Goal: Use online tool/utility: Utilize a website feature to perform a specific function

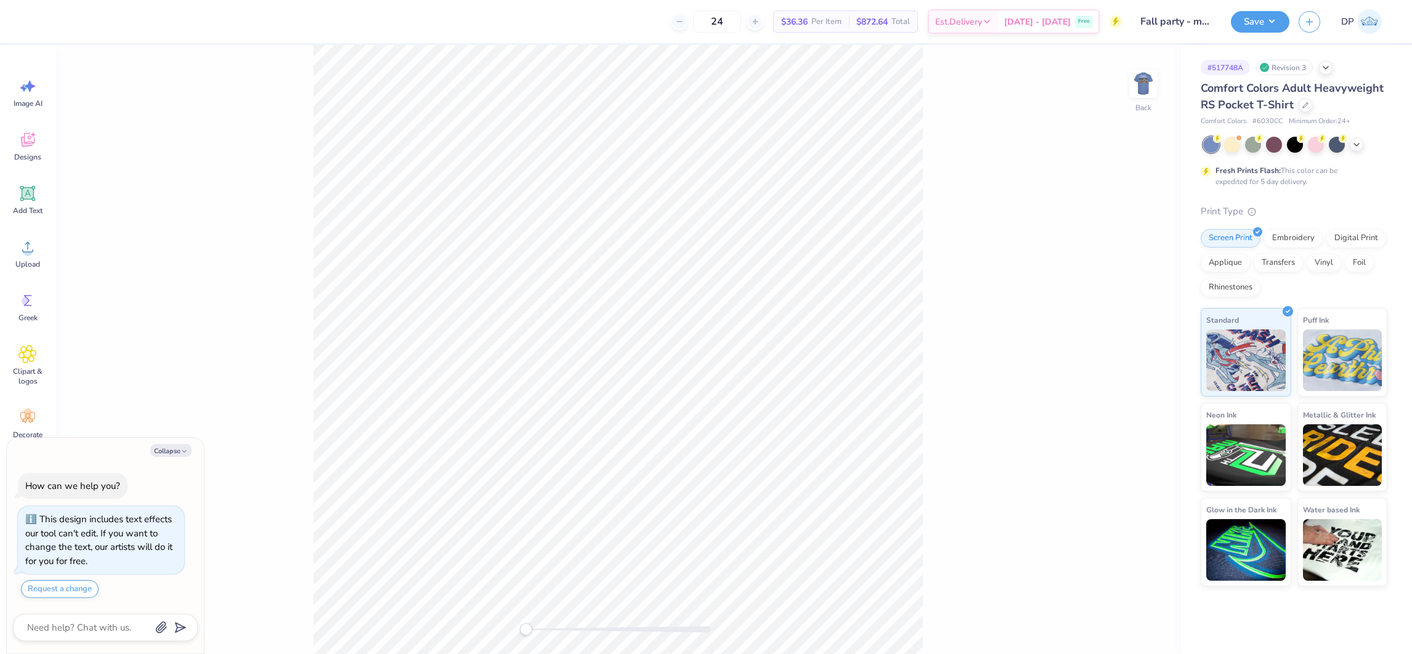
drag, startPoint x: 1141, startPoint y: 87, endPoint x: 794, endPoint y: 4, distance: 356.4
click at [1141, 86] on img at bounding box center [1143, 83] width 25 height 25
click at [1135, 77] on img at bounding box center [1142, 83] width 49 height 49
click at [1152, 78] on img at bounding box center [1142, 83] width 49 height 49
click at [17, 254] on div "Upload" at bounding box center [28, 253] width 44 height 46
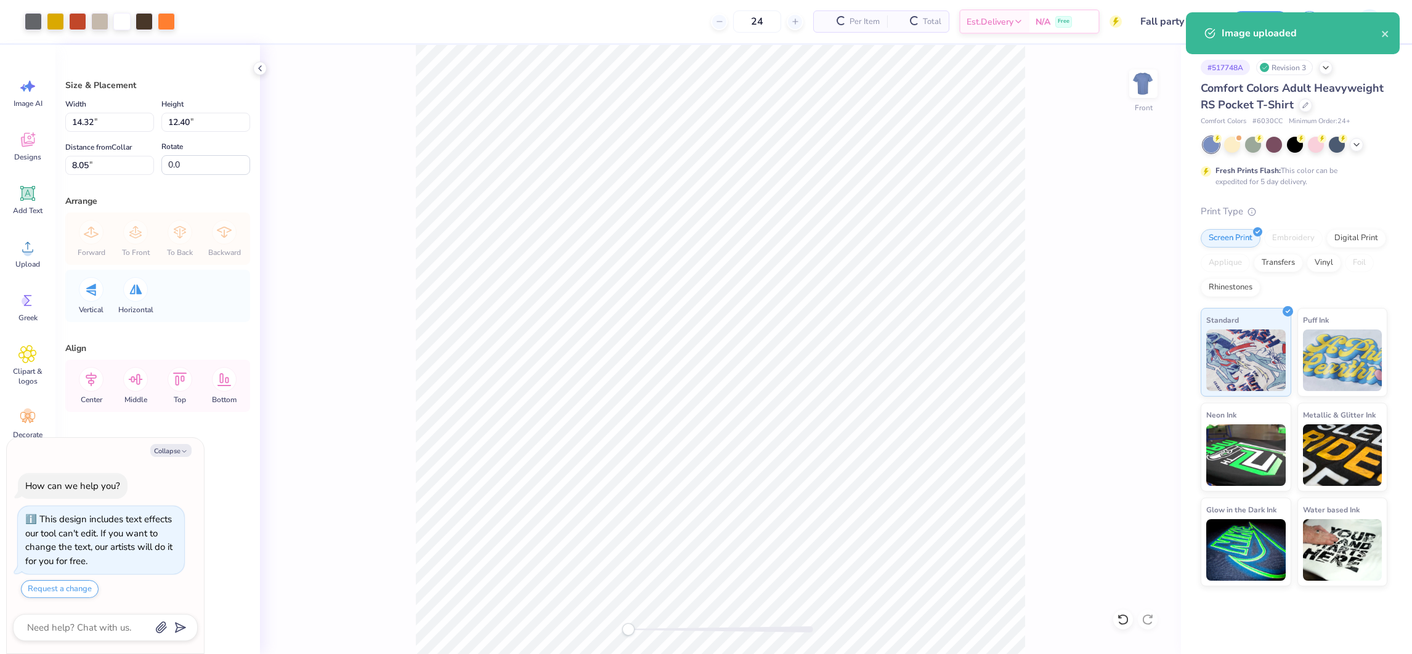
type textarea "x"
click at [100, 116] on input "14.32" at bounding box center [109, 122] width 89 height 19
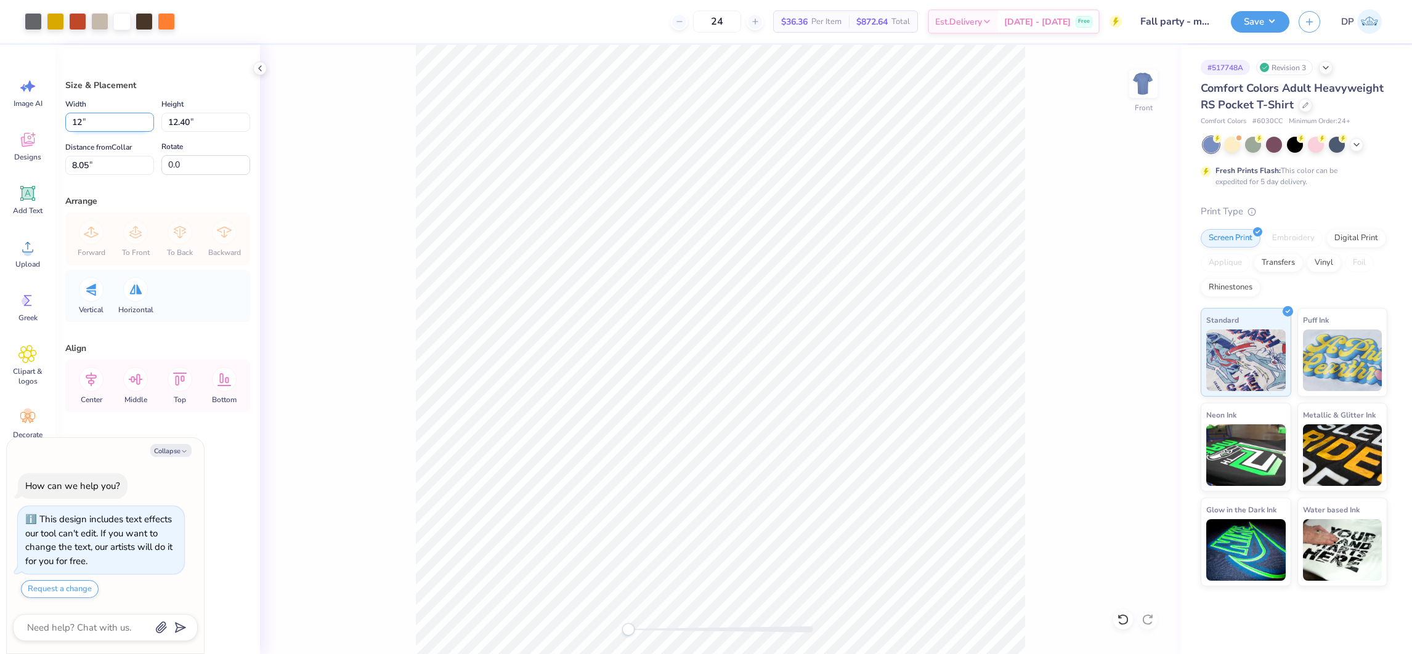
type input "12"
type textarea "x"
type input "12.00"
type input "10.39"
click at [80, 168] on input "9.06" at bounding box center [109, 165] width 89 height 19
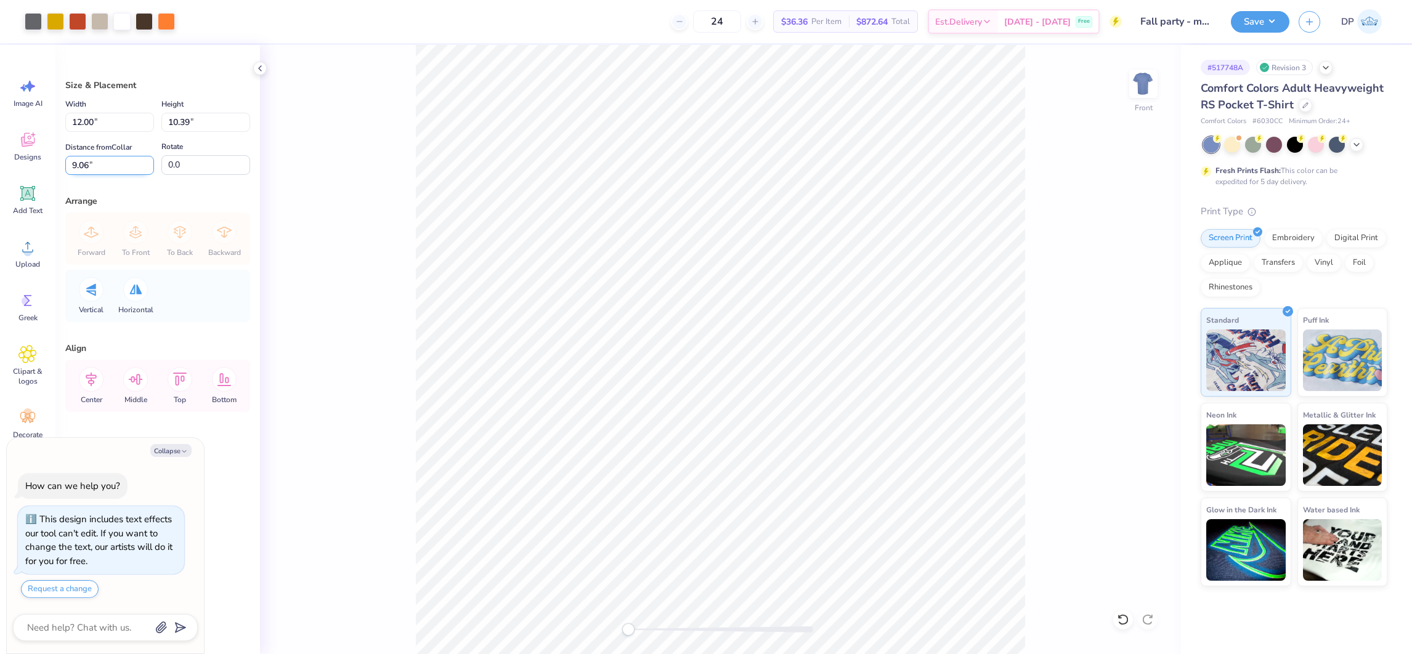
click at [80, 168] on input "9.06" at bounding box center [109, 165] width 89 height 19
type input "3"
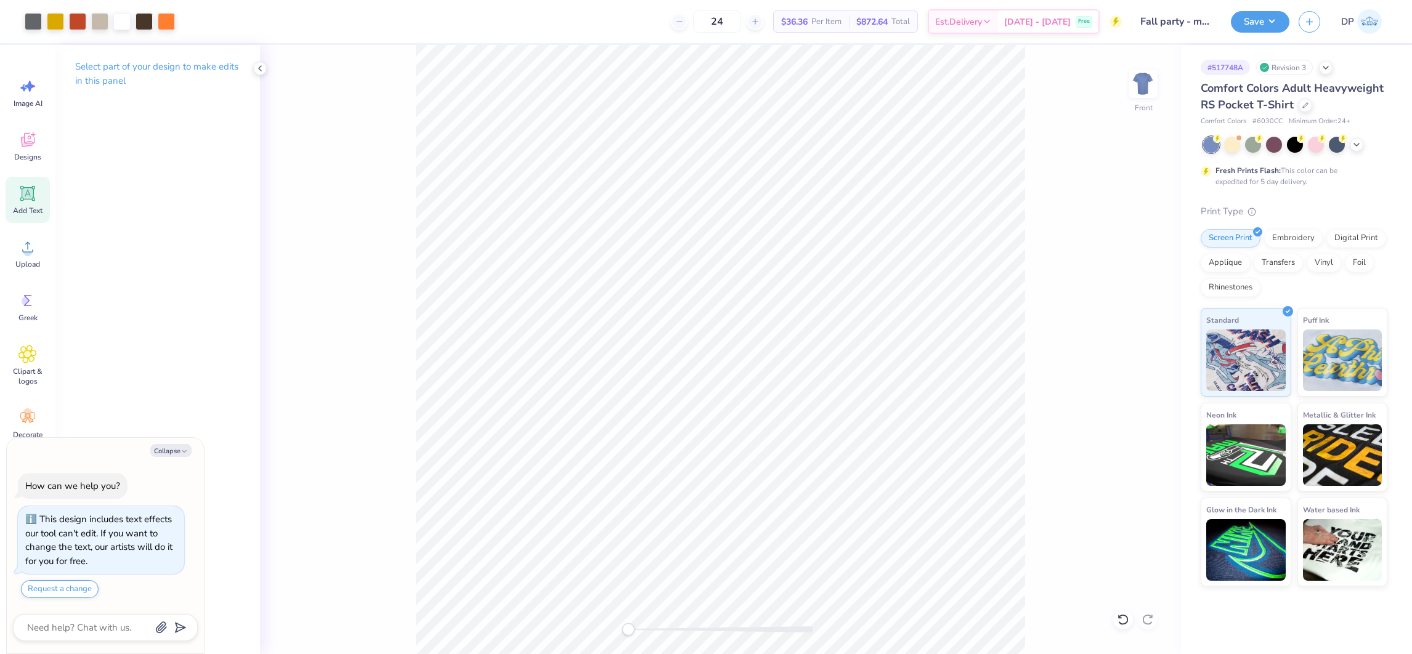
drag, startPoint x: 1149, startPoint y: 99, endPoint x: 27, endPoint y: 203, distance: 1126.3
click at [1149, 96] on img at bounding box center [1143, 83] width 25 height 25
click at [28, 247] on icon at bounding box center [27, 247] width 18 height 18
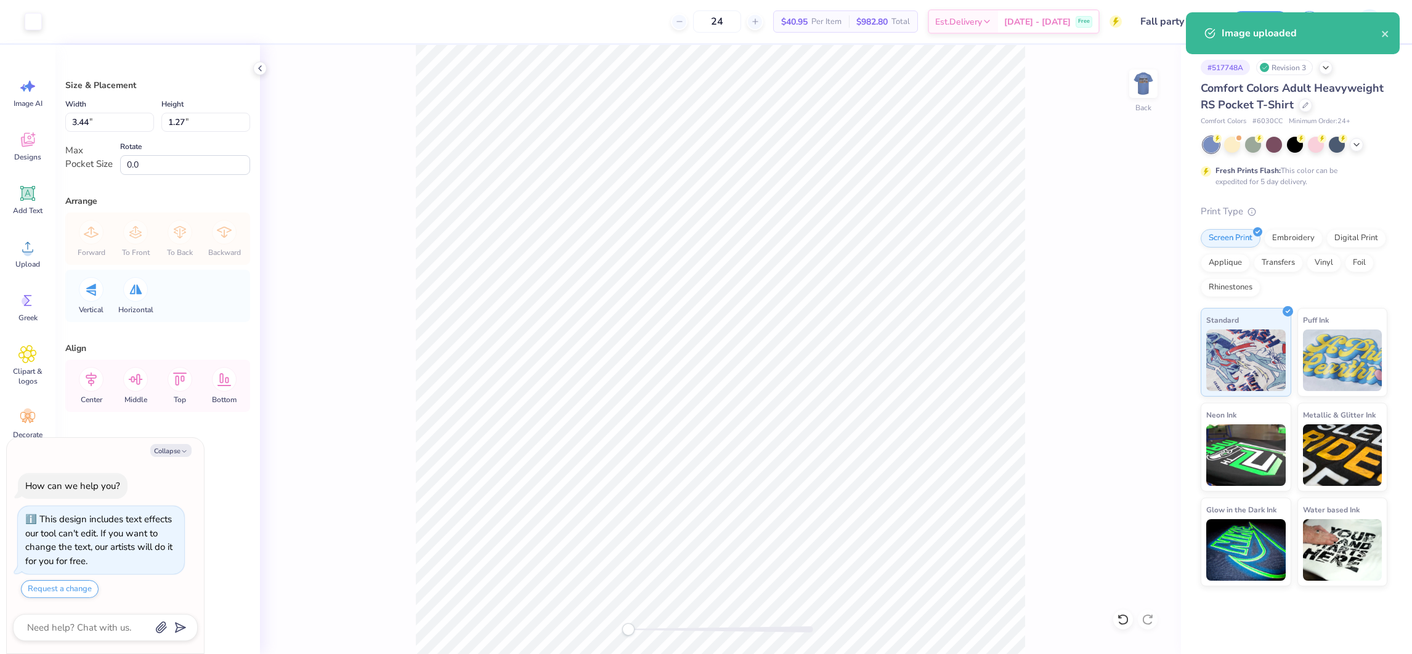
click at [406, 246] on div "Back" at bounding box center [720, 349] width 921 height 609
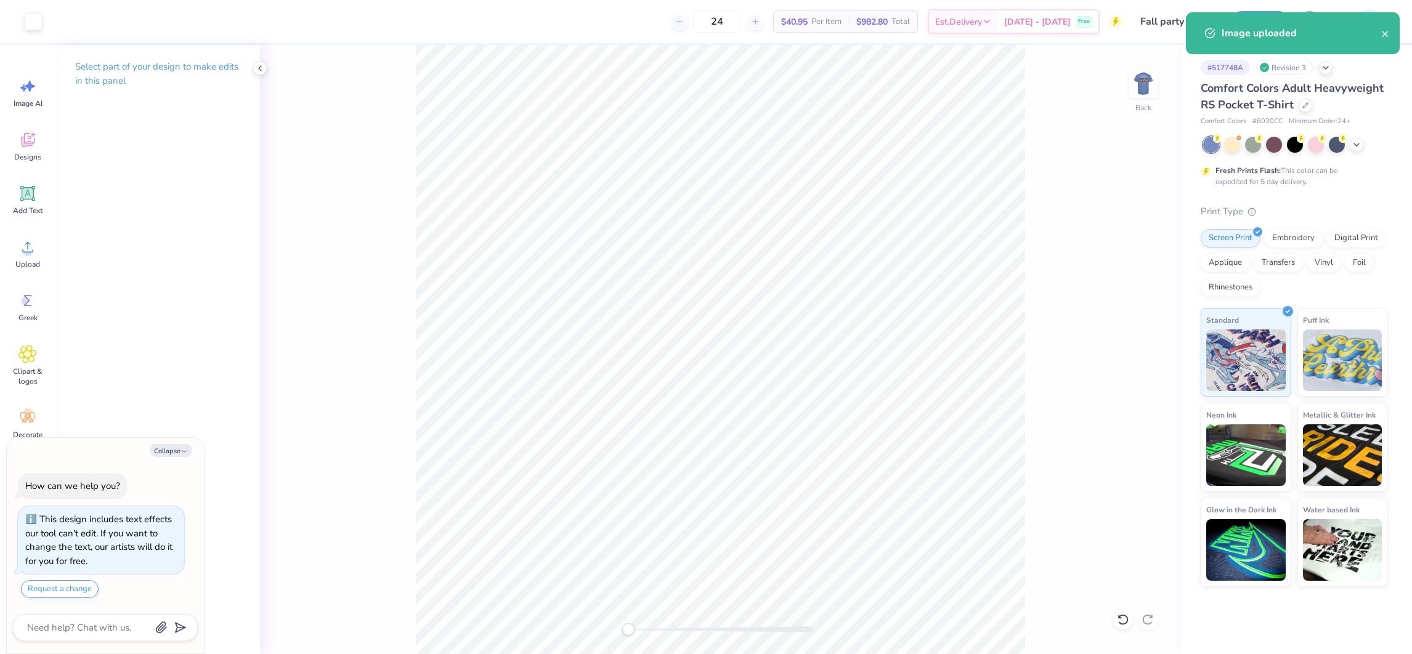
type textarea "x"
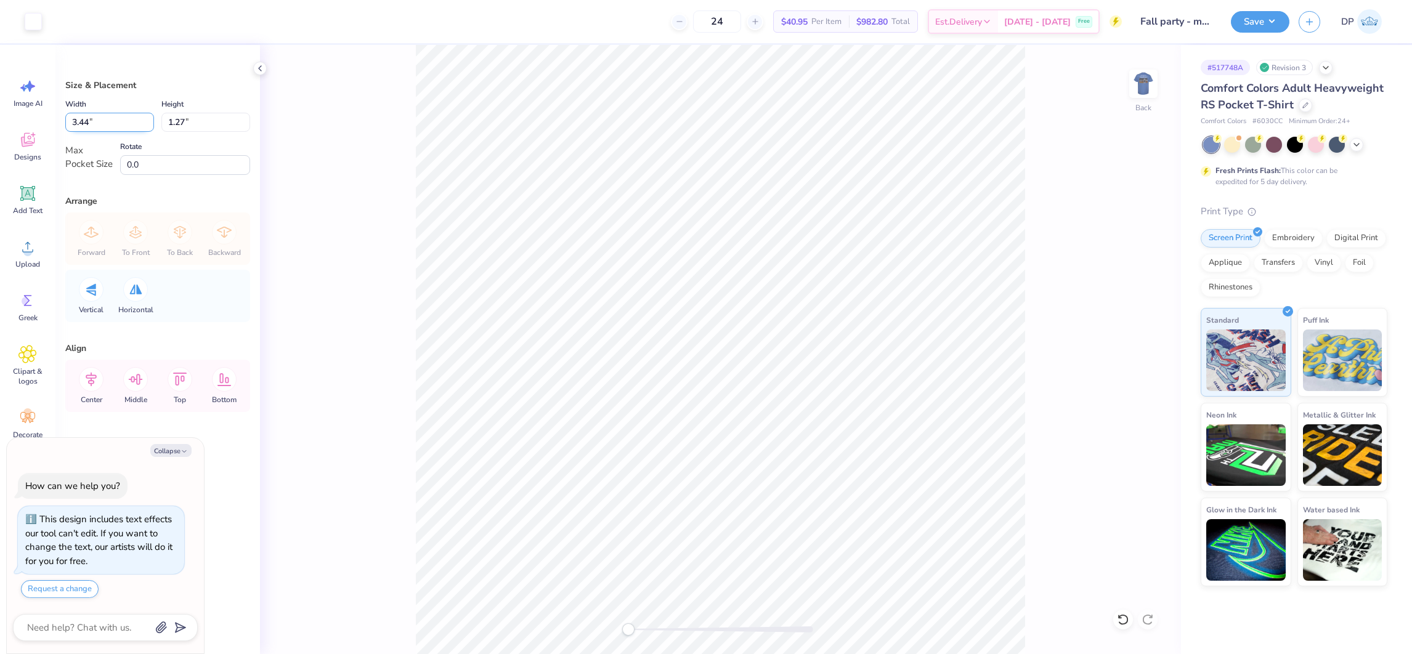
drag, startPoint x: 84, startPoint y: 123, endPoint x: 90, endPoint y: 123, distance: 6.2
click at [90, 123] on input "3.44" at bounding box center [109, 122] width 89 height 19
type input "3.40"
type textarea "x"
type input "1.25"
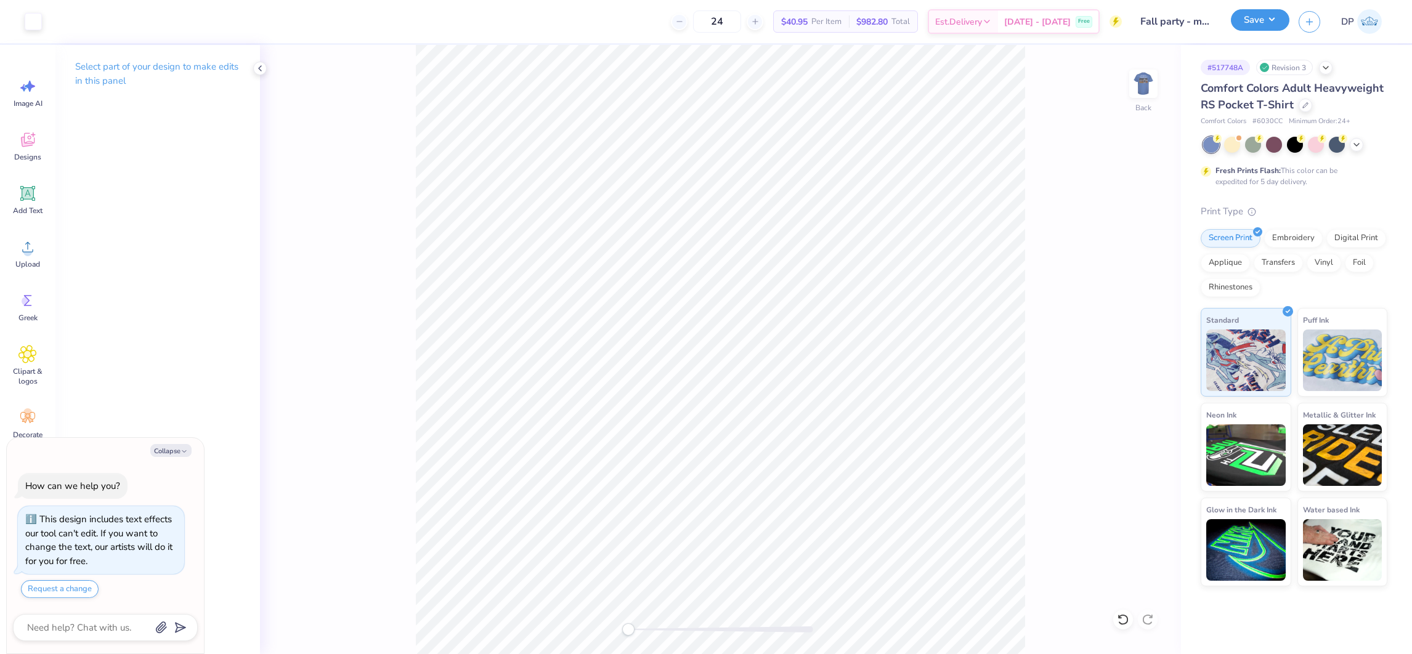
click at [1269, 19] on button "Save" at bounding box center [1260, 20] width 59 height 22
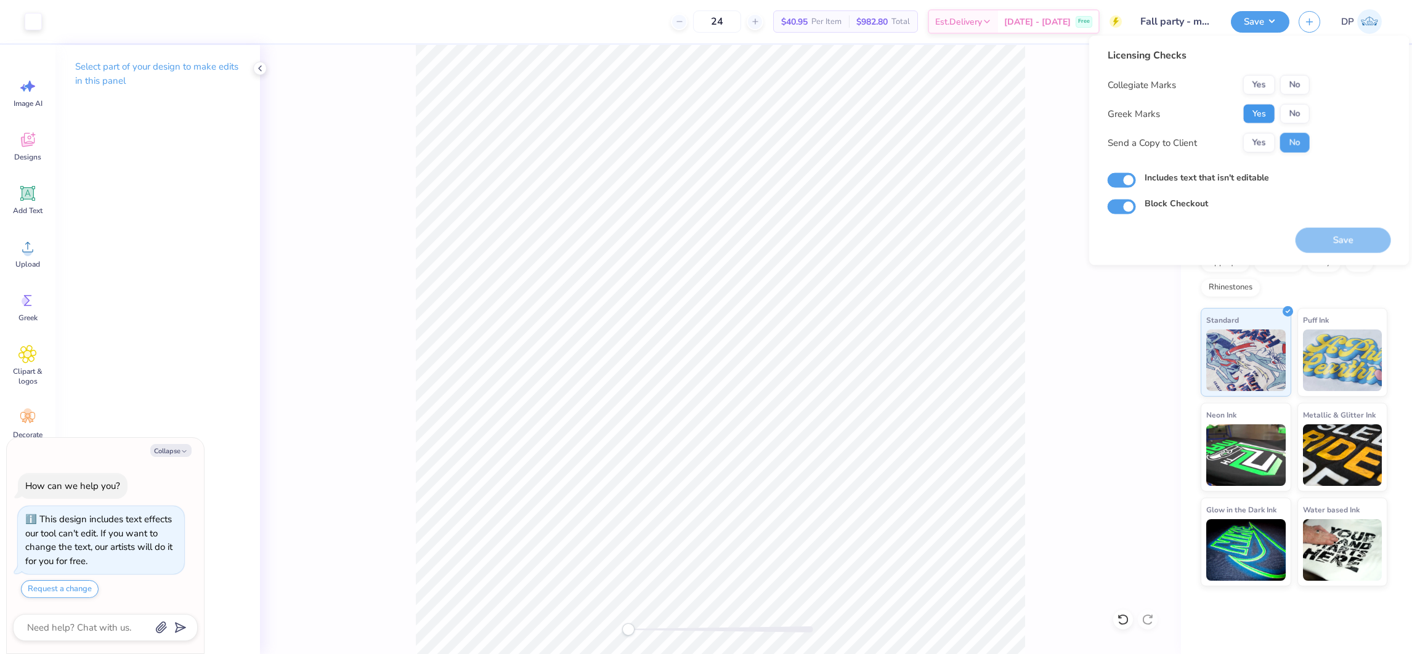
click at [1258, 110] on button "Yes" at bounding box center [1259, 114] width 32 height 20
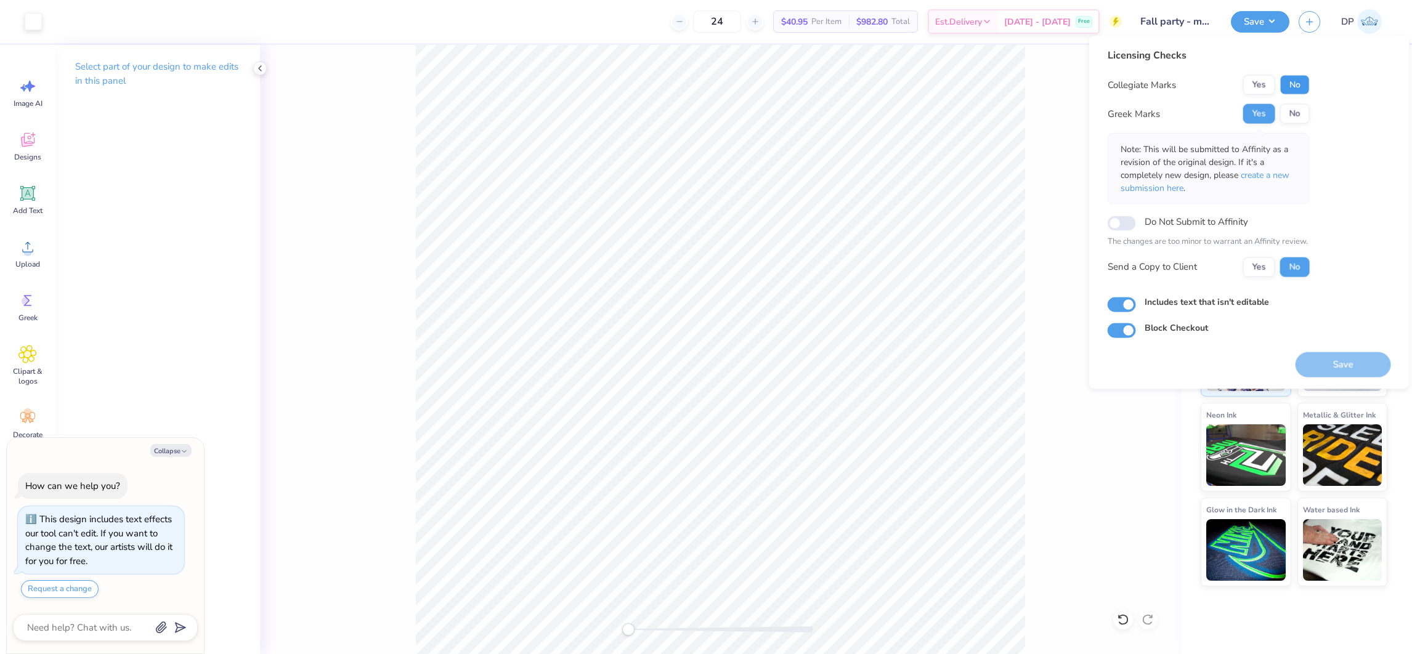
click at [1298, 84] on button "No" at bounding box center [1295, 85] width 30 height 20
click at [1252, 264] on button "Yes" at bounding box center [1259, 267] width 32 height 20
click at [1355, 372] on button "Save" at bounding box center [1342, 364] width 95 height 25
type textarea "x"
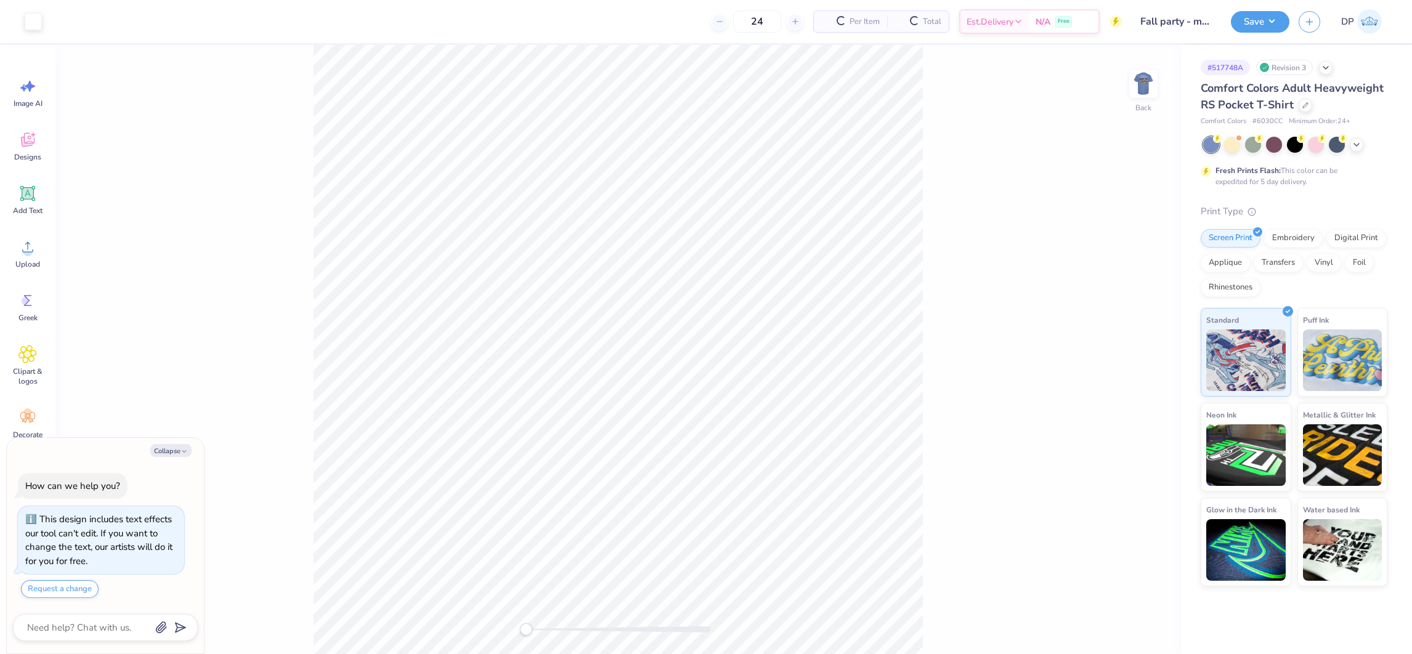
type textarea "x"
